Goal: Task Accomplishment & Management: Use online tool/utility

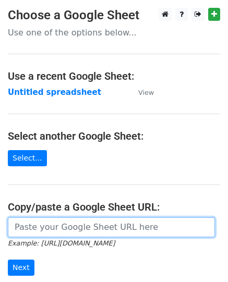
paste input "https://docs.google.com/spreadsheets/d/1Tvp_A4JdEwzuKpV_ynoWNK_1PwziVONihPLfM1l…"
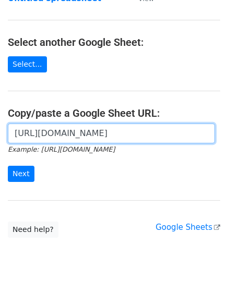
scroll to position [130, 0]
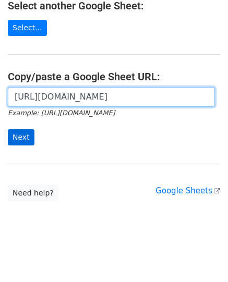
type input "https://docs.google.com/spreadsheets/d/1Tvp_A4JdEwzuKpV_ynoWNK_1PwziVONihPLfM1l…"
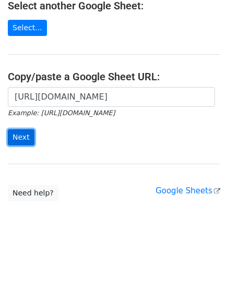
click at [26, 138] on input "Next" at bounding box center [21, 137] width 27 height 16
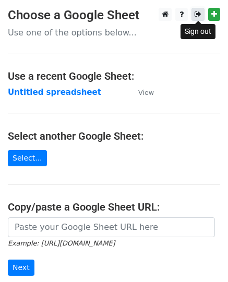
click at [201, 14] on icon at bounding box center [197, 13] width 7 height 7
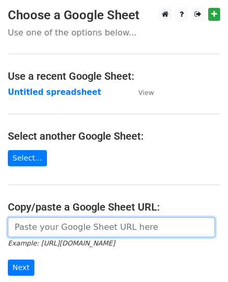
paste input "[URL][DOMAIN_NAME]"
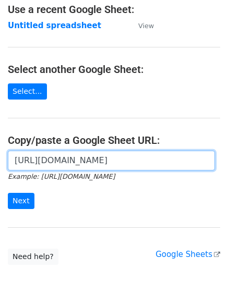
scroll to position [130, 0]
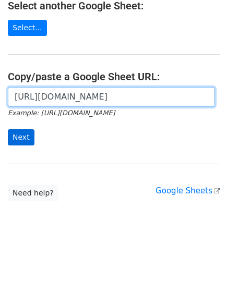
type input "[URL][DOMAIN_NAME]"
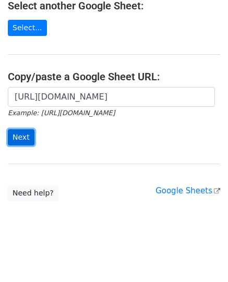
click at [19, 139] on input "Next" at bounding box center [21, 137] width 27 height 16
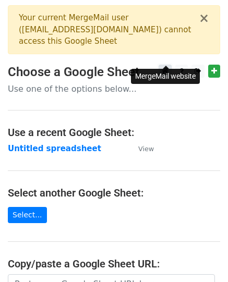
click at [166, 67] on icon at bounding box center [165, 70] width 7 height 7
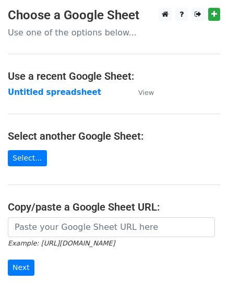
scroll to position [104, 0]
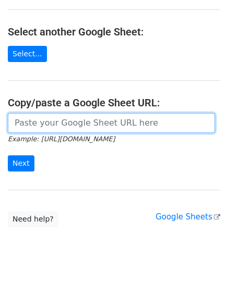
paste input "https://docs.google.com/spreadsheets/d/1Tvp_A4JdEwzuKpV_ynoWNK_1PwziVONihPLfM1l…"
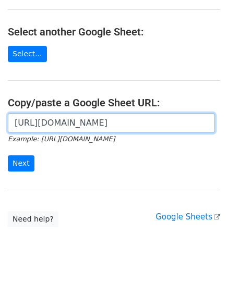
scroll to position [0, 230]
type input "https://docs.google.com/spreadsheets/d/1Tvp_A4JdEwzuKpV_ynoWNK_1PwziVONihPLfM1l…"
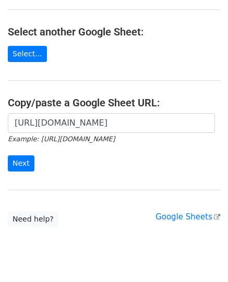
click at [32, 160] on form "https://docs.google.com/spreadsheets/d/1Tvp_A4JdEwzuKpV_ynoWNK_1PwziVONihPLfM1l…" at bounding box center [114, 142] width 212 height 58
click at [16, 160] on input "Next" at bounding box center [21, 163] width 27 height 16
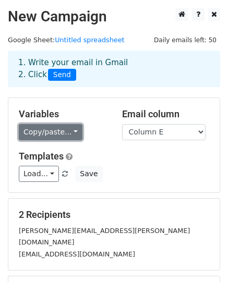
click at [59, 136] on link "Copy/paste..." at bounding box center [51, 132] width 64 height 16
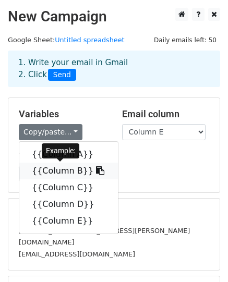
click at [64, 171] on link "{{Column B}}" at bounding box center [68, 171] width 98 height 17
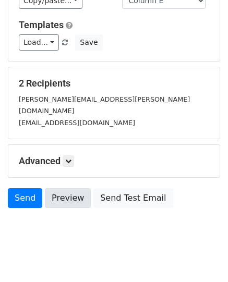
scroll to position [132, 0]
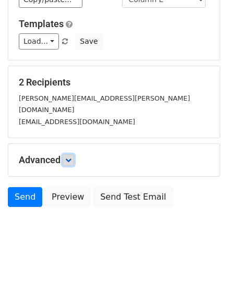
click at [70, 157] on icon at bounding box center [68, 160] width 6 height 6
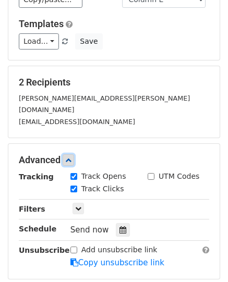
click at [70, 157] on icon at bounding box center [68, 160] width 6 height 6
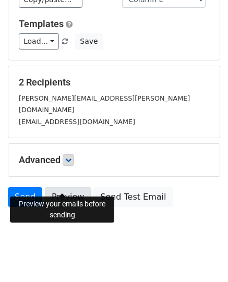
click at [63, 187] on link "Preview" at bounding box center [68, 197] width 46 height 20
click at [61, 187] on link "Preview" at bounding box center [68, 197] width 46 height 20
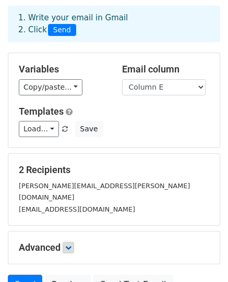
scroll to position [0, 0]
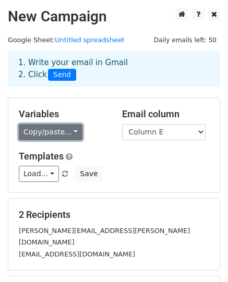
click at [58, 132] on link "Copy/paste..." at bounding box center [51, 132] width 64 height 16
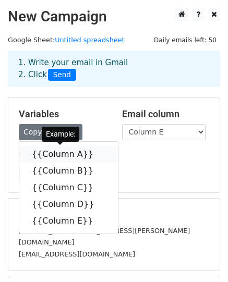
click at [60, 161] on link "{{Column A}}" at bounding box center [68, 154] width 98 height 17
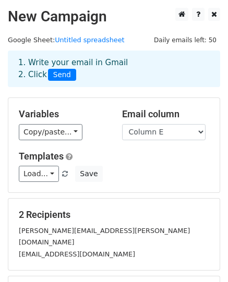
scroll to position [132, 0]
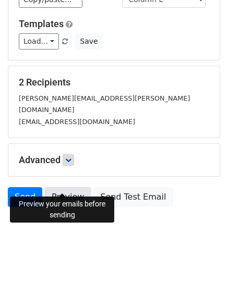
click at [65, 187] on link "Preview" at bounding box center [68, 197] width 46 height 20
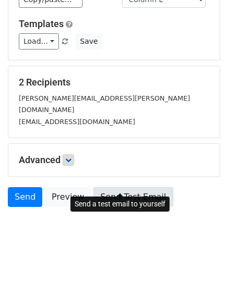
click at [117, 187] on link "Send Test Email" at bounding box center [132, 197] width 79 height 20
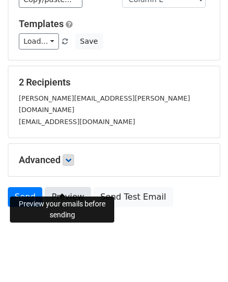
click at [61, 188] on link "Preview" at bounding box center [68, 197] width 46 height 20
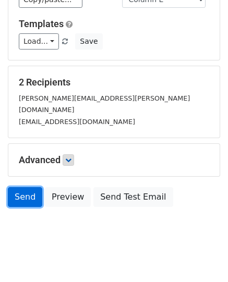
click at [23, 187] on link "Send" at bounding box center [25, 197] width 34 height 20
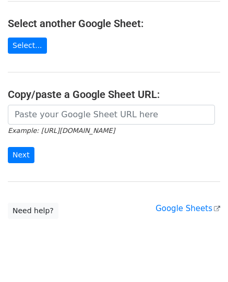
scroll to position [130, 0]
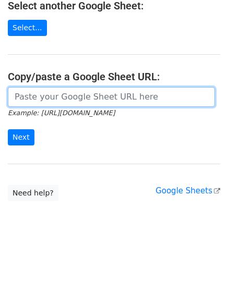
drag, startPoint x: 60, startPoint y: 85, endPoint x: 30, endPoint y: 93, distance: 30.8
paste input "https://docs.google.com/spreadsheets/d/1Tvp_A4JdEwzuKpV_ynoWNK_1PwziVONihPLfM1l…"
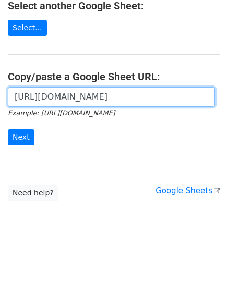
scroll to position [0, 230]
type input "https://docs.google.com/spreadsheets/d/1Tvp_A4JdEwzuKpV_ynoWNK_1PwziVONihPLfM1l…"
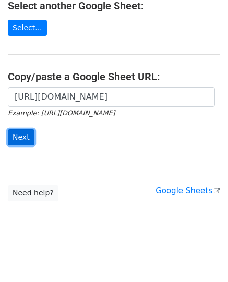
scroll to position [0, 0]
click at [28, 134] on input "Next" at bounding box center [21, 137] width 27 height 16
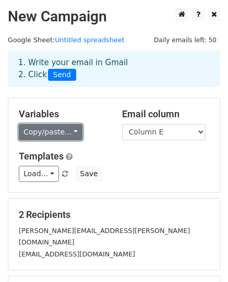
click at [47, 135] on link "Copy/paste..." at bounding box center [51, 132] width 64 height 16
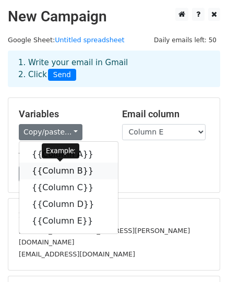
click at [60, 169] on link "{{Column B}}" at bounding box center [68, 171] width 98 height 17
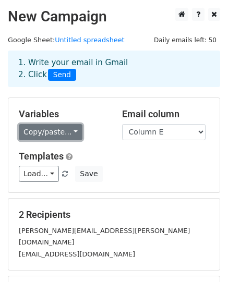
click at [39, 134] on link "Copy/paste..." at bounding box center [51, 132] width 64 height 16
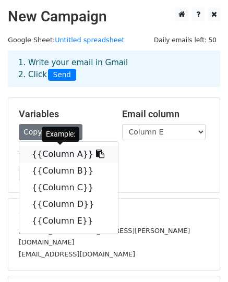
click at [50, 152] on link "{{Column A}}" at bounding box center [68, 154] width 98 height 17
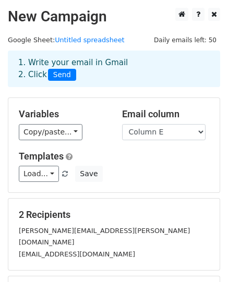
scroll to position [132, 0]
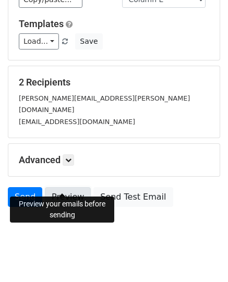
click at [72, 187] on link "Preview" at bounding box center [68, 197] width 46 height 20
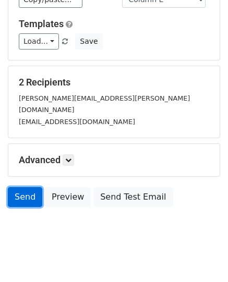
click at [24, 187] on link "Send" at bounding box center [25, 197] width 34 height 20
click at [21, 187] on link "Send" at bounding box center [25, 197] width 34 height 20
click at [26, 188] on link "Send" at bounding box center [25, 197] width 34 height 20
click at [30, 187] on link "Send" at bounding box center [25, 197] width 34 height 20
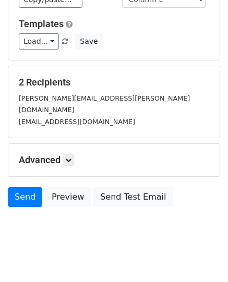
click at [164, 117] on div "2 Recipients abhinav.upadhyay@collegedekho.com sandeep.sharma@collegedekho.com" at bounding box center [113, 101] width 211 height 71
click at [208, 220] on body "New Campaign Daily emails left: 50 Google Sheet: Untitled spreadsheet 1. Write …" at bounding box center [114, 64] width 228 height 378
